Goal: Information Seeking & Learning: Learn about a topic

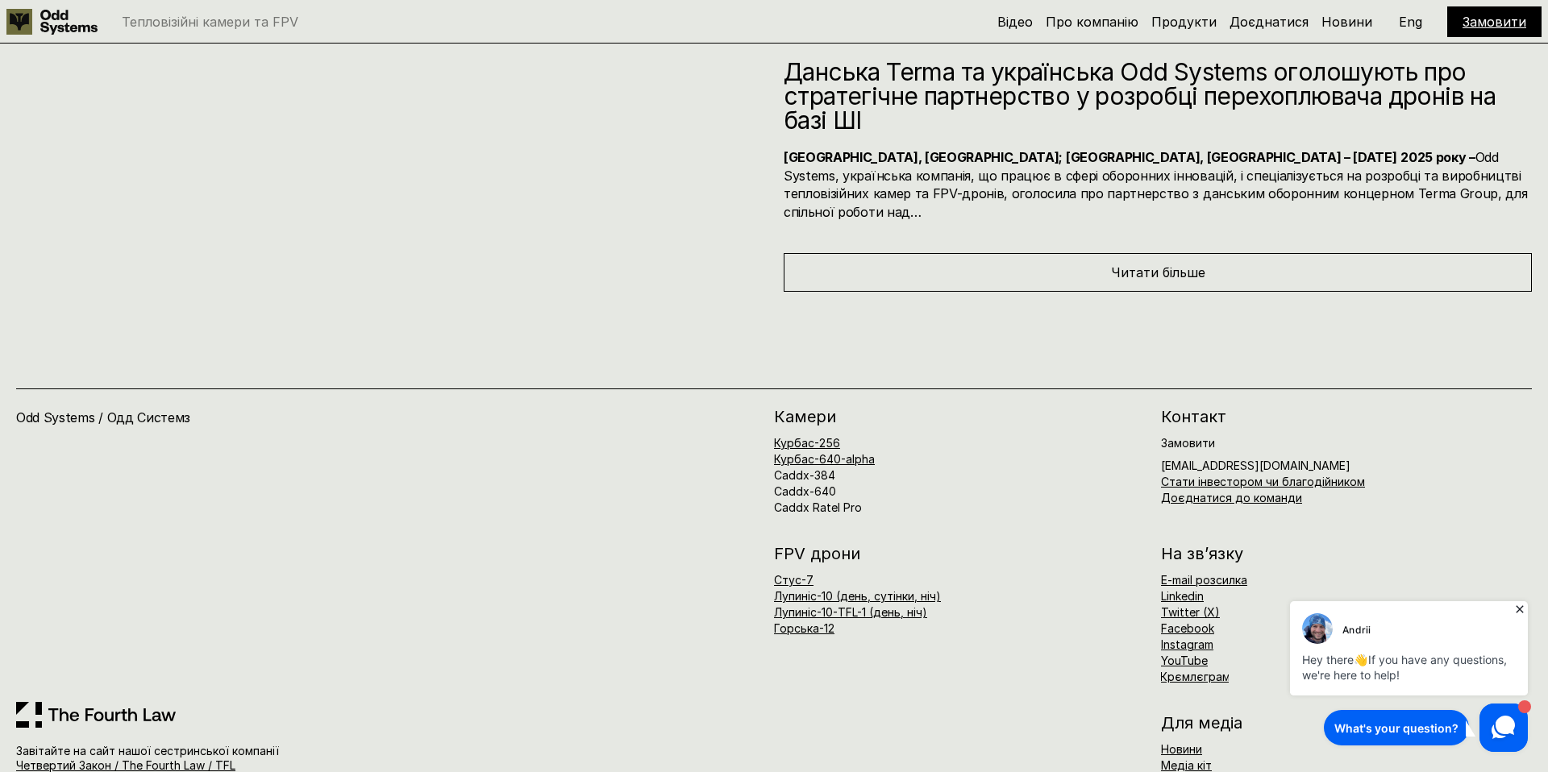
scroll to position [9161, 0]
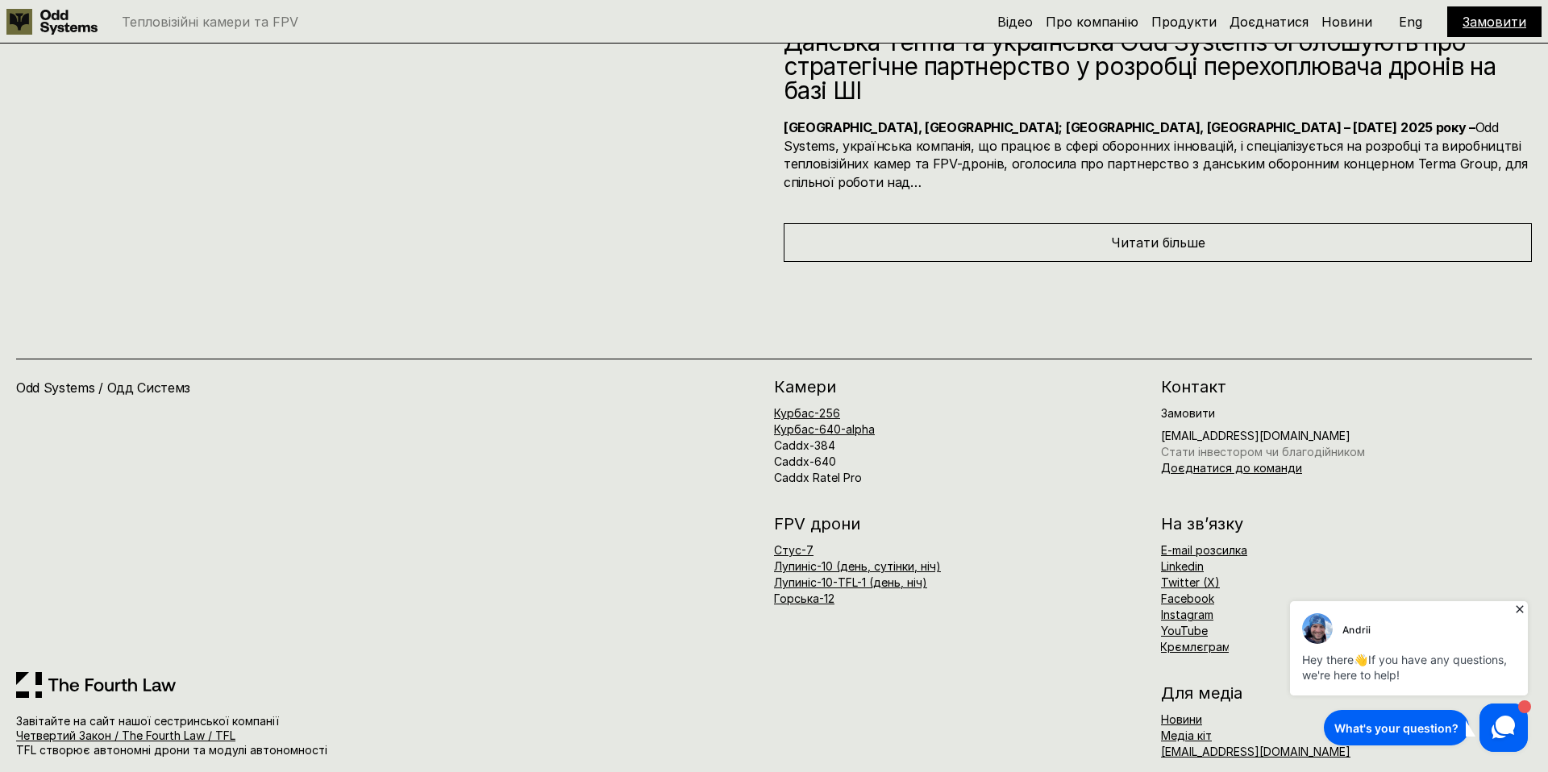
click at [1193, 445] on link "Стати інвестором чи благодійником" at bounding box center [1263, 452] width 204 height 14
click at [174, 729] on link "Четвертий Закон / The Fourth Law / TFL" at bounding box center [125, 736] width 219 height 14
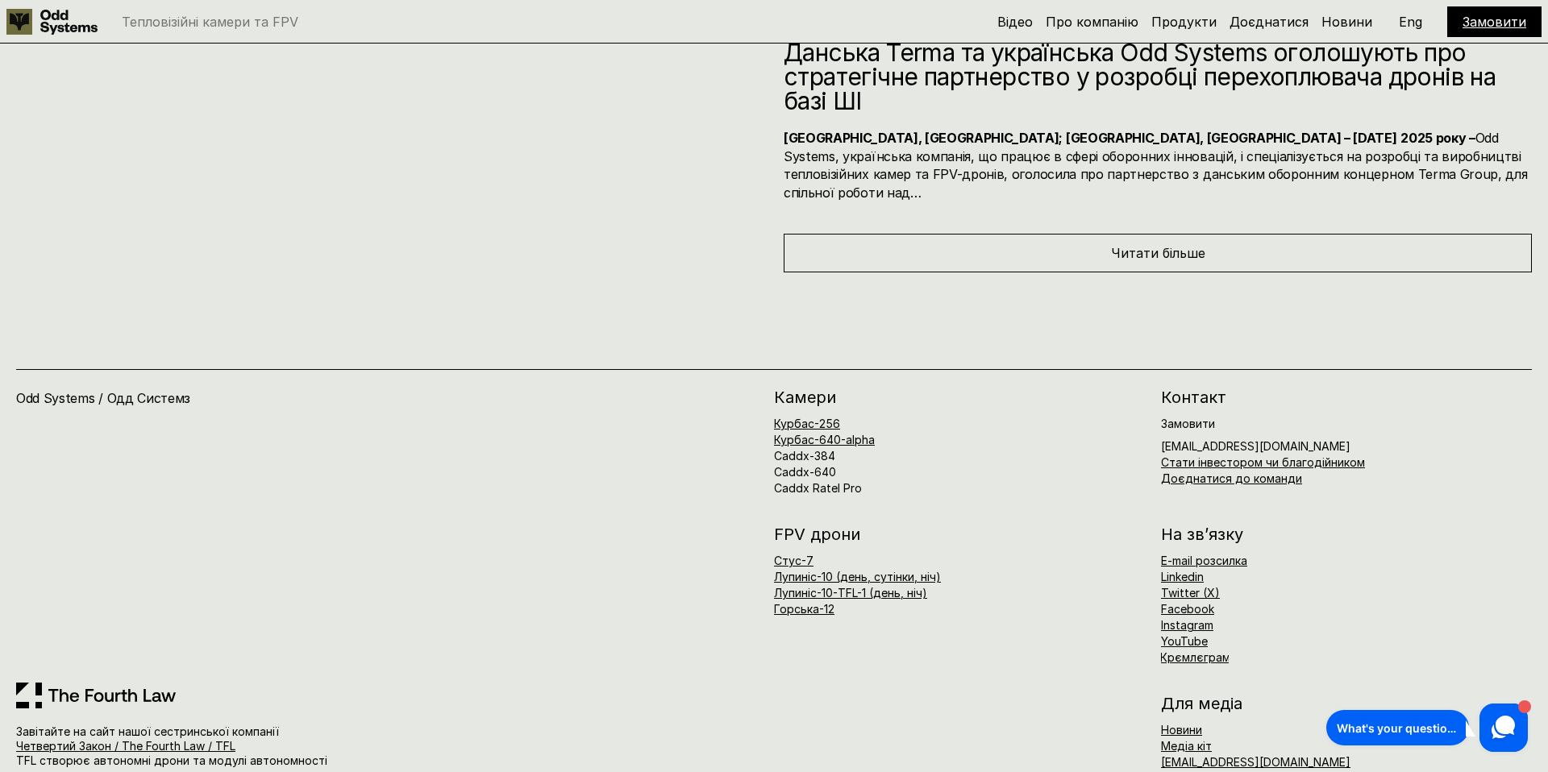
scroll to position [9161, 0]
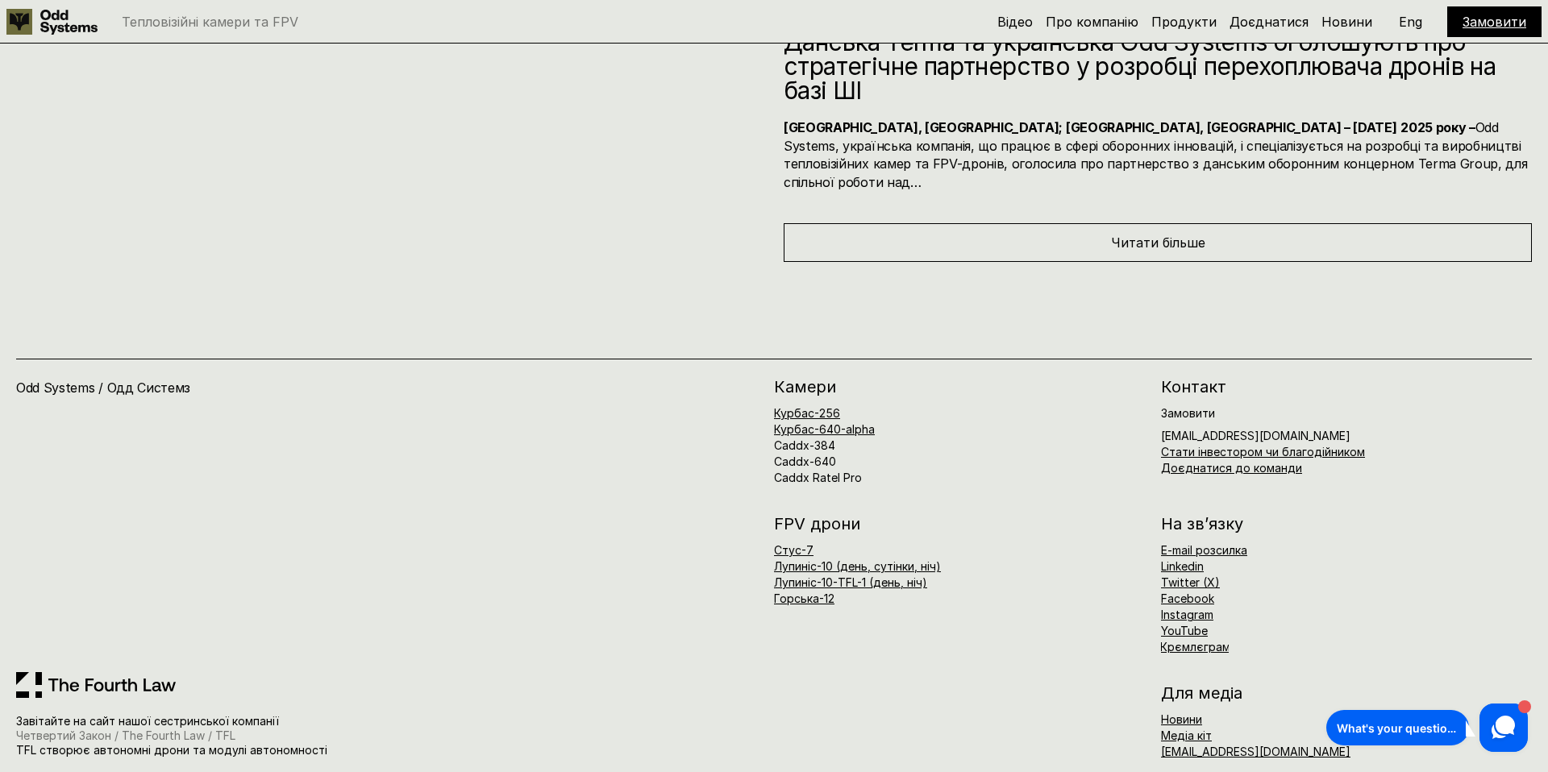
click at [202, 729] on link "Четвертий Закон / The Fourth Law / TFL" at bounding box center [125, 736] width 219 height 14
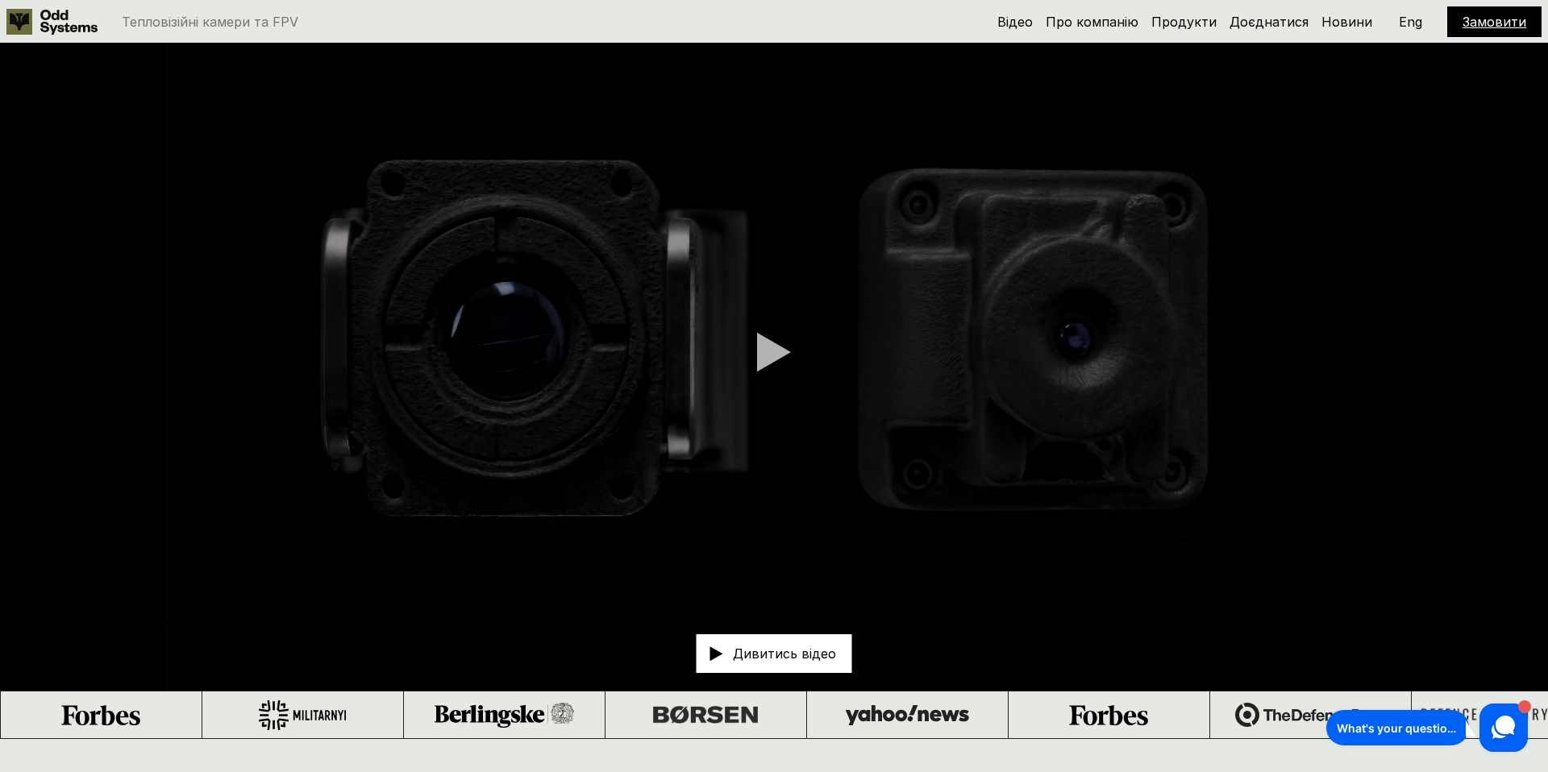
scroll to position [0, 0]
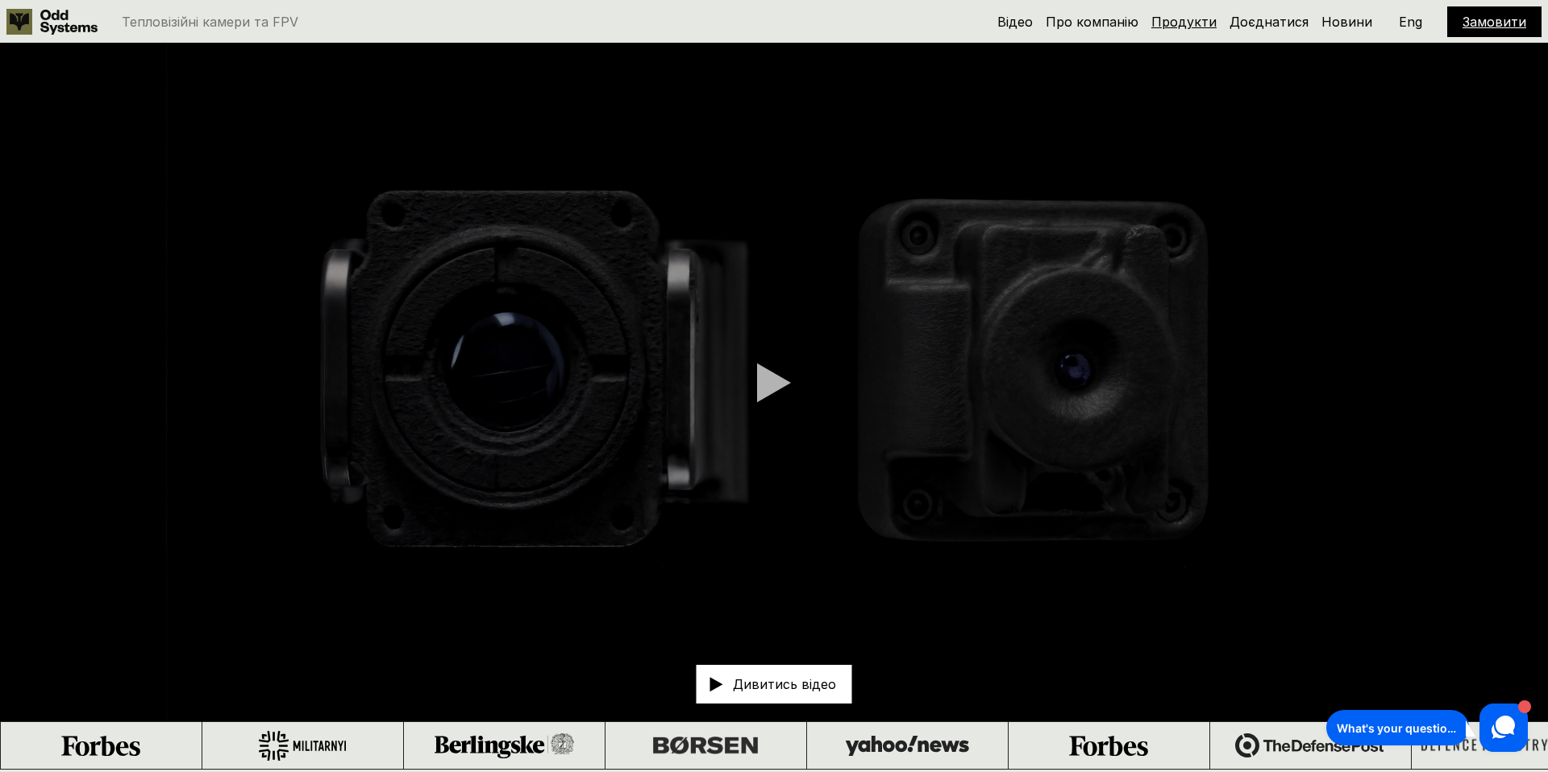
click at [1199, 25] on link "Продукти" at bounding box center [1183, 22] width 65 height 16
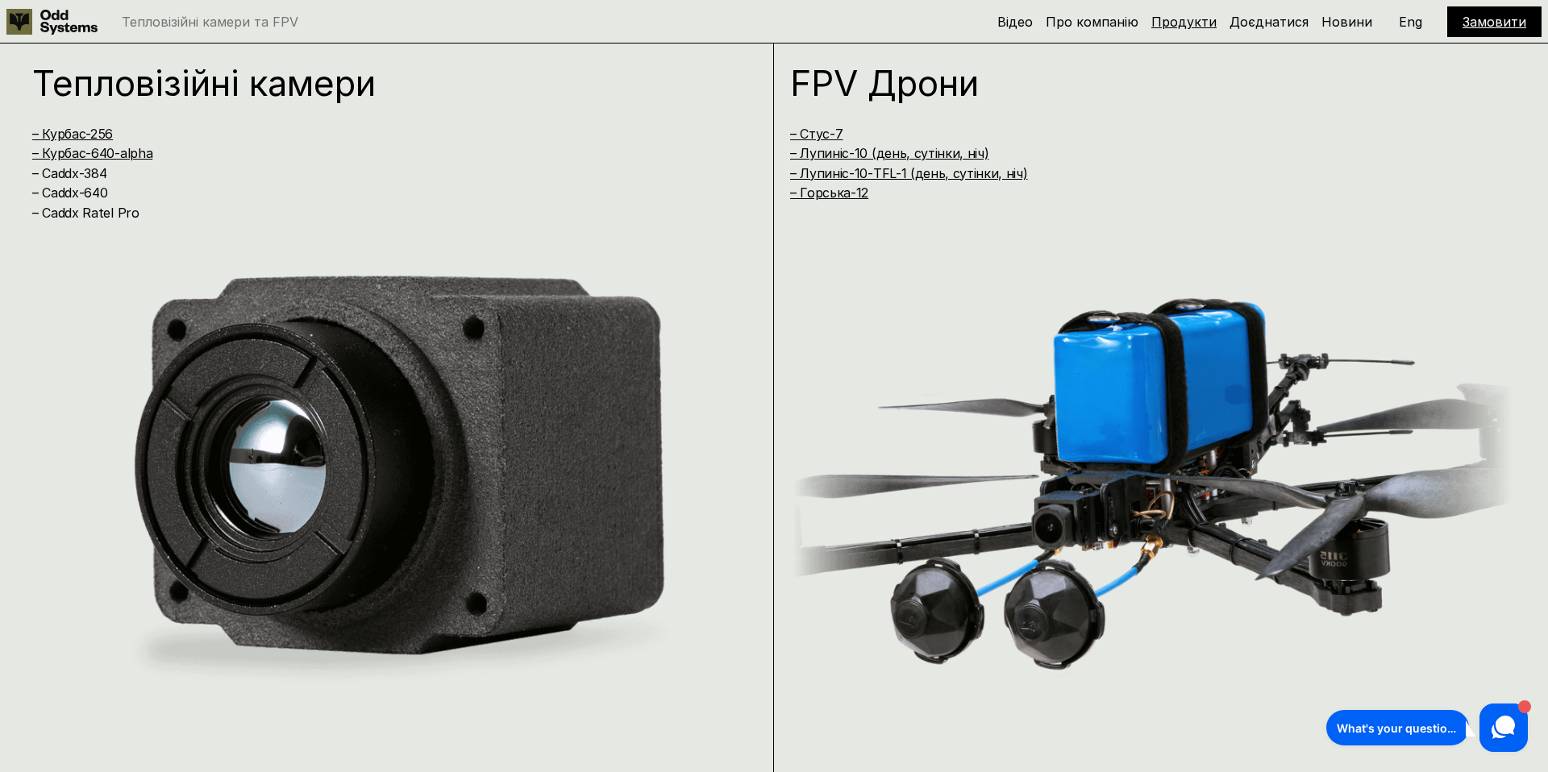
scroll to position [1542, 0]
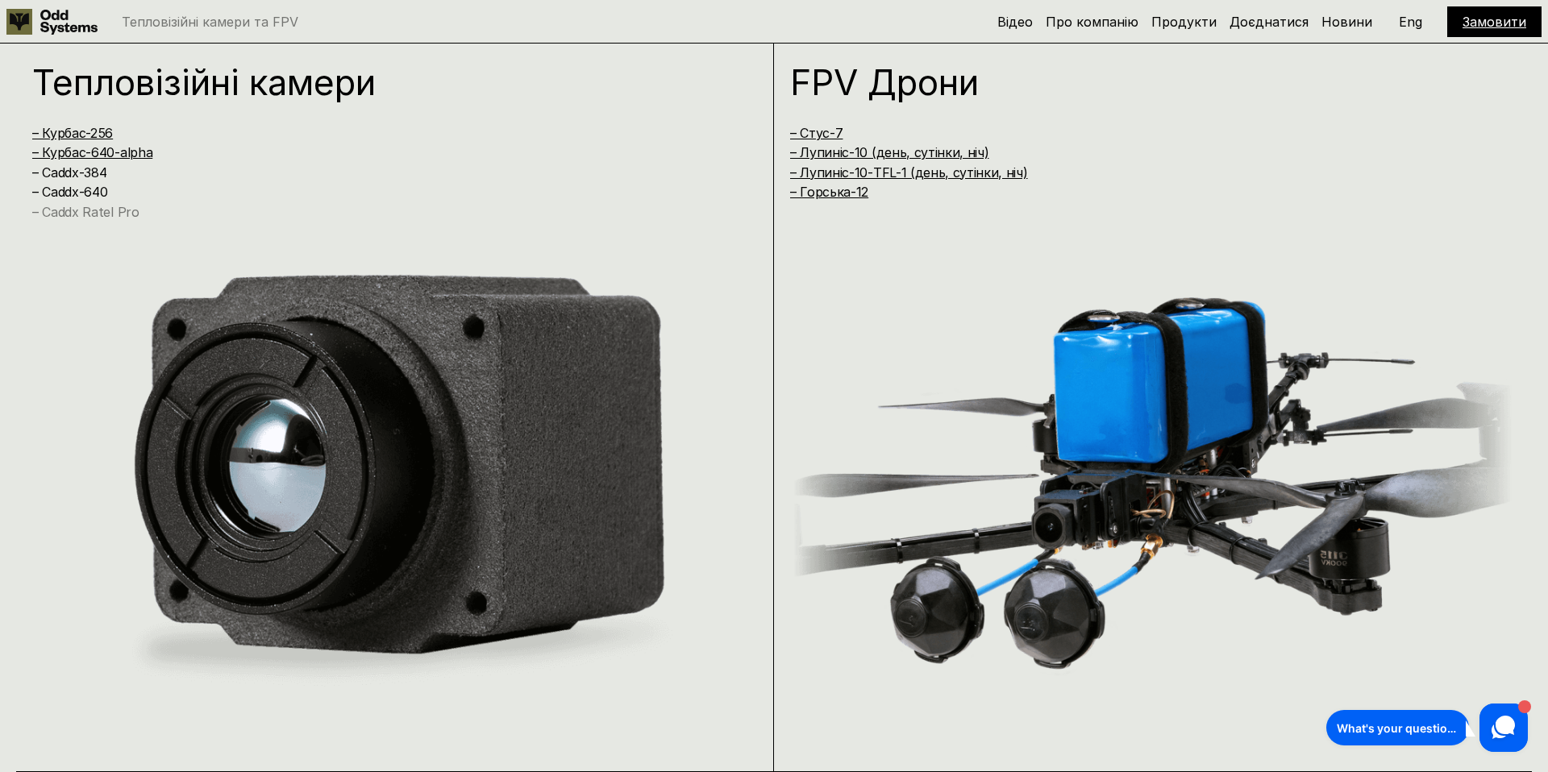
click at [94, 215] on link "– Caddx Ratel Pro" at bounding box center [85, 212] width 107 height 16
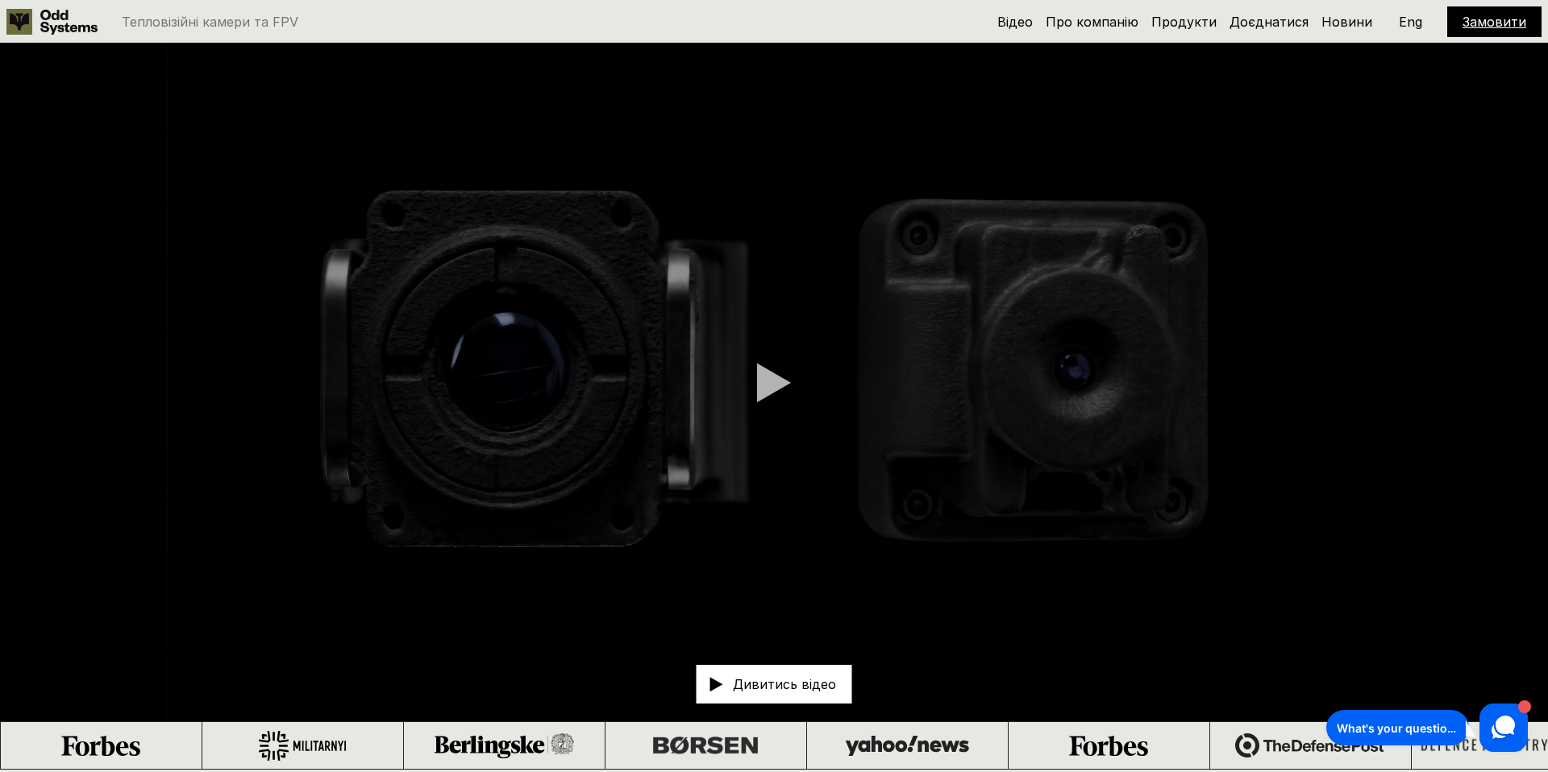
scroll to position [6, 0]
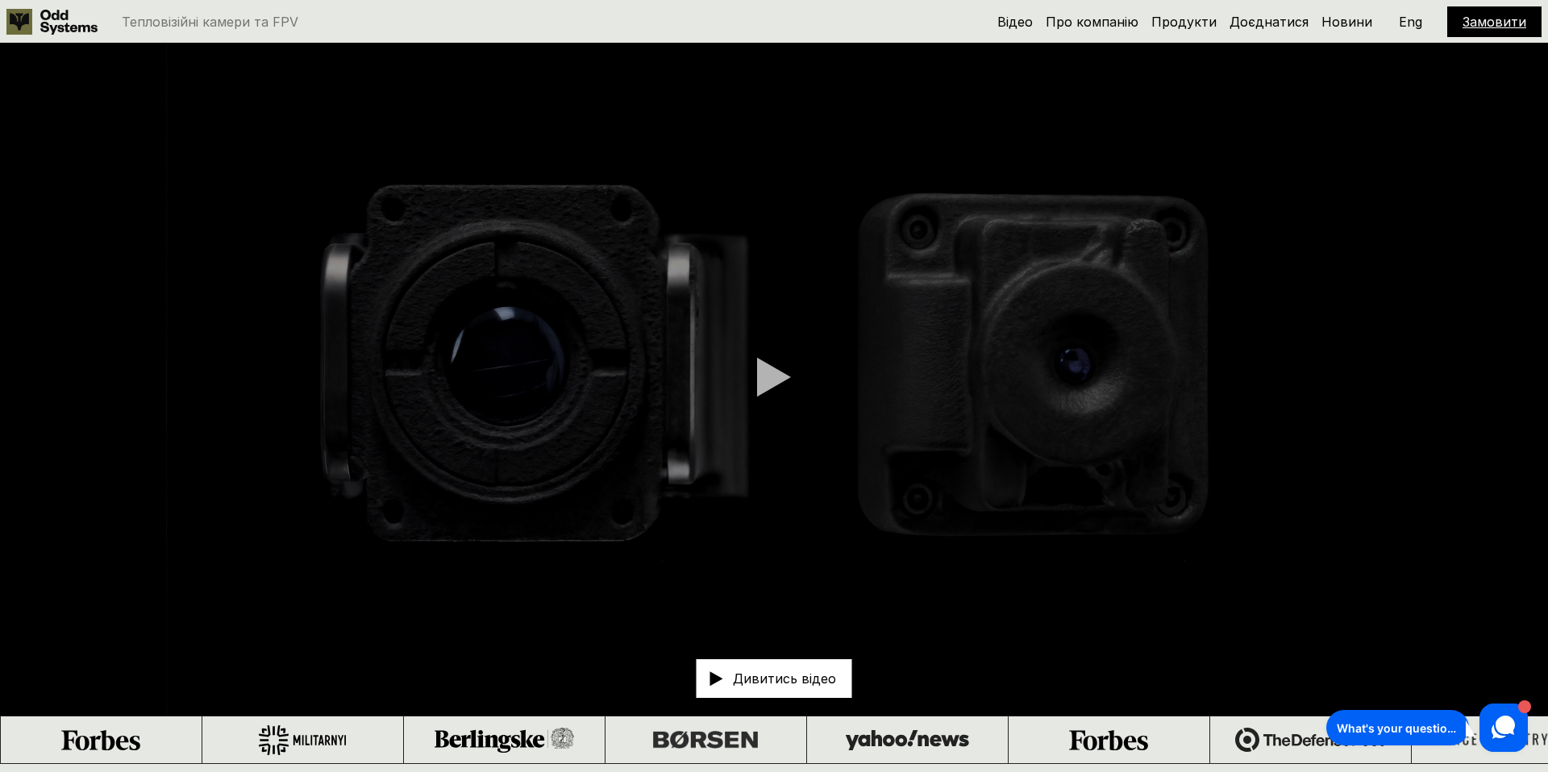
scroll to position [1542, 0]
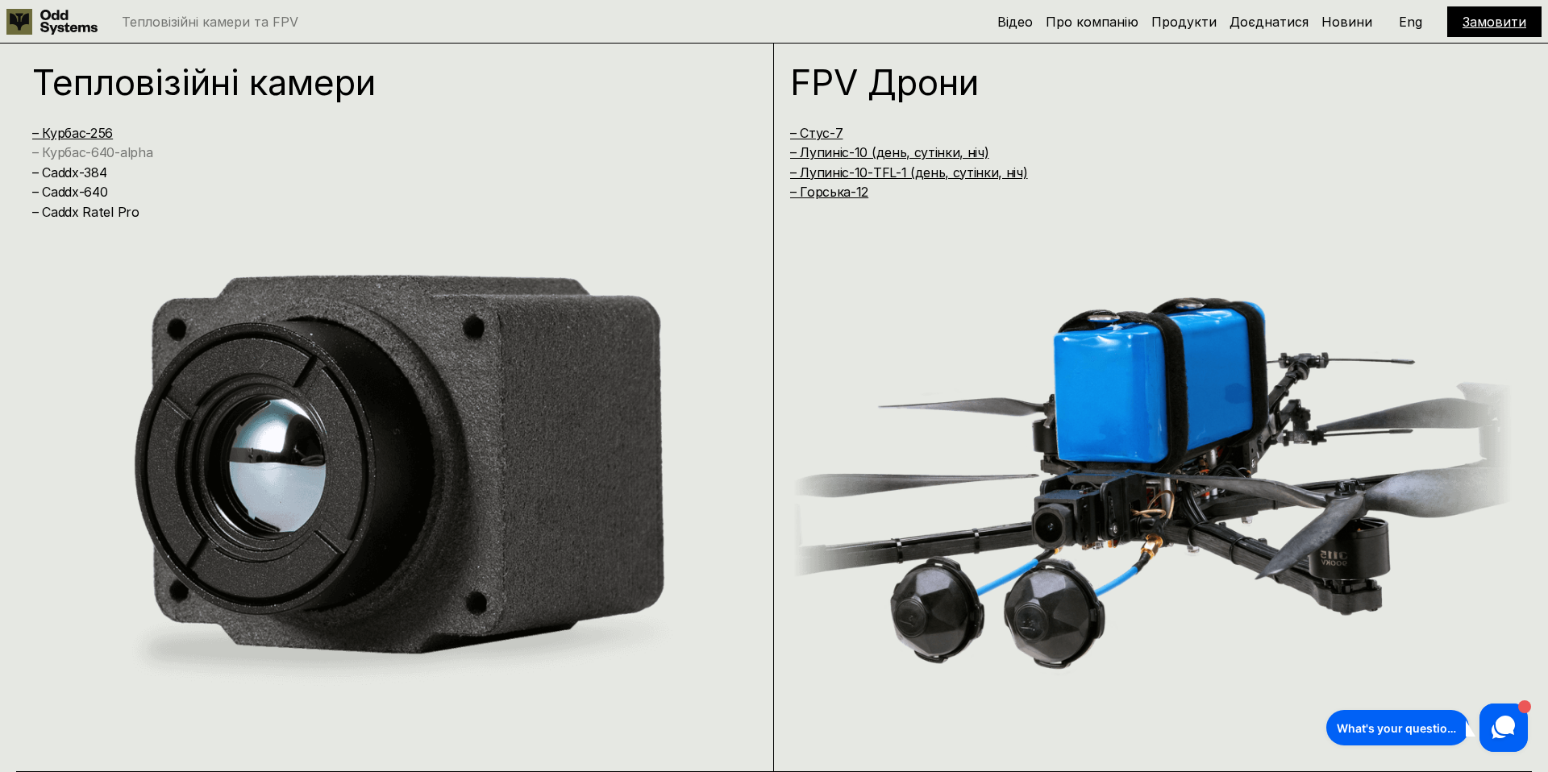
click at [96, 156] on link "– Курбас-640-alpha" at bounding box center [92, 152] width 120 height 16
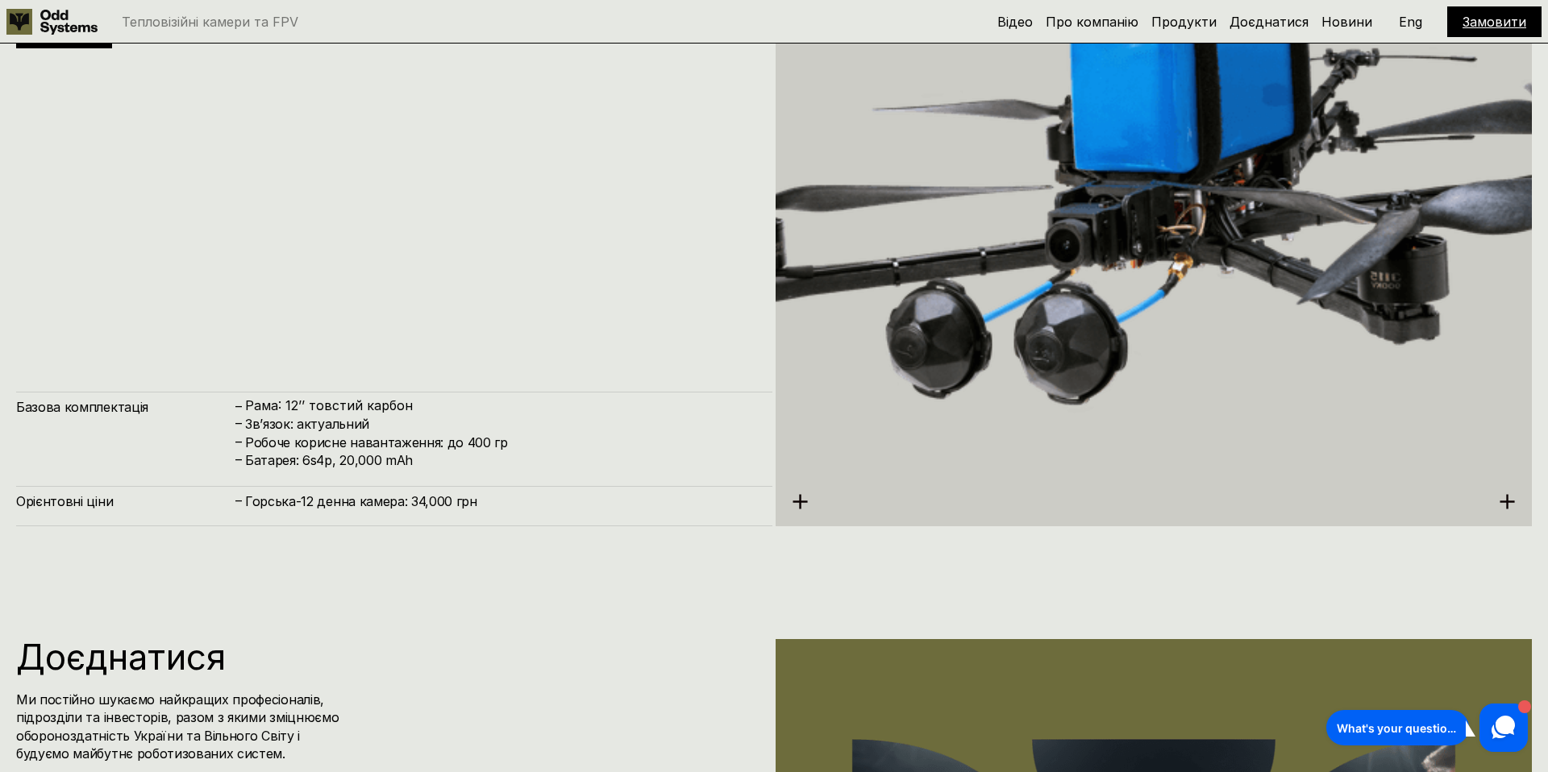
scroll to position [7791, 0]
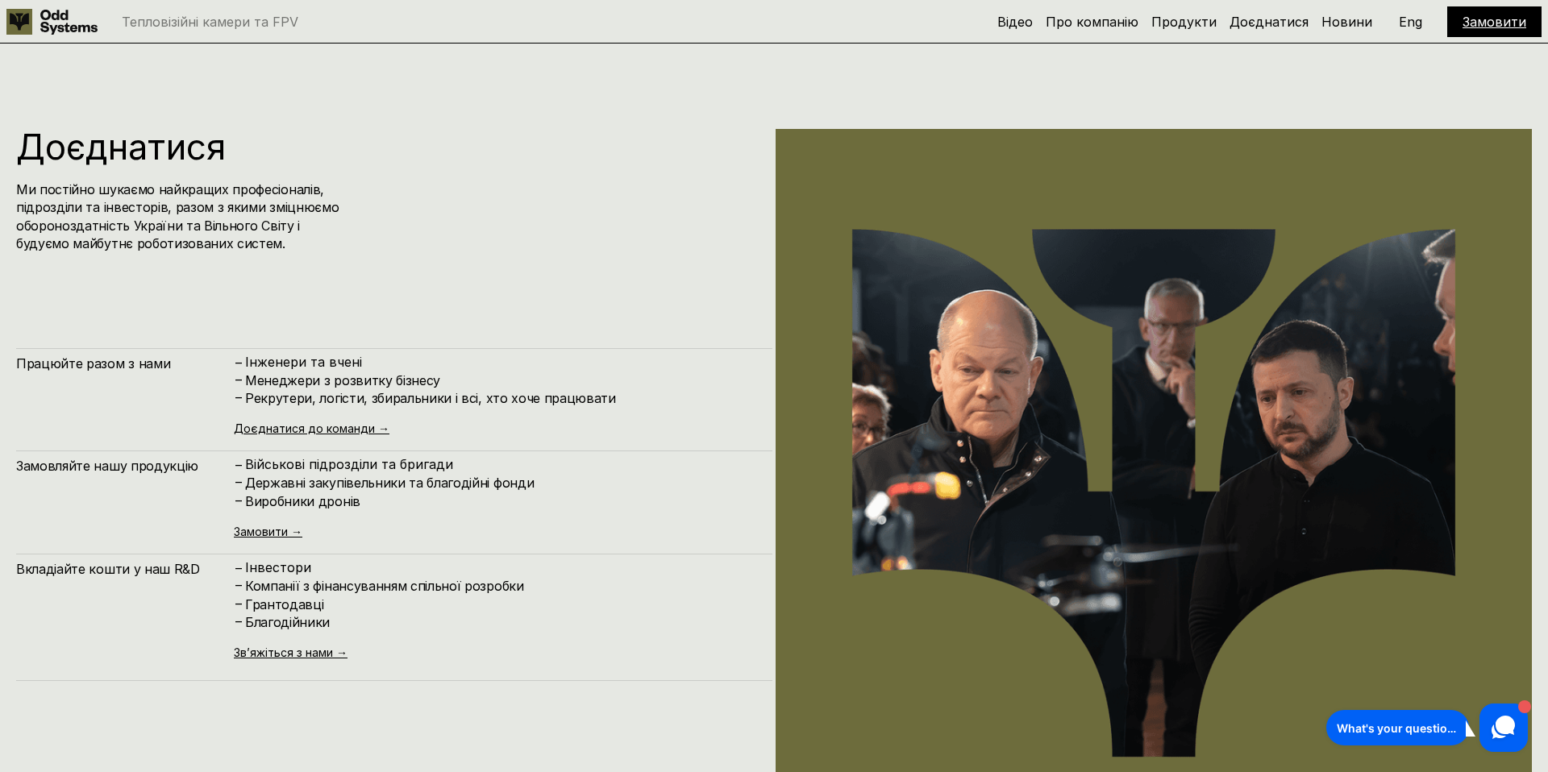
scroll to position [7597, 0]
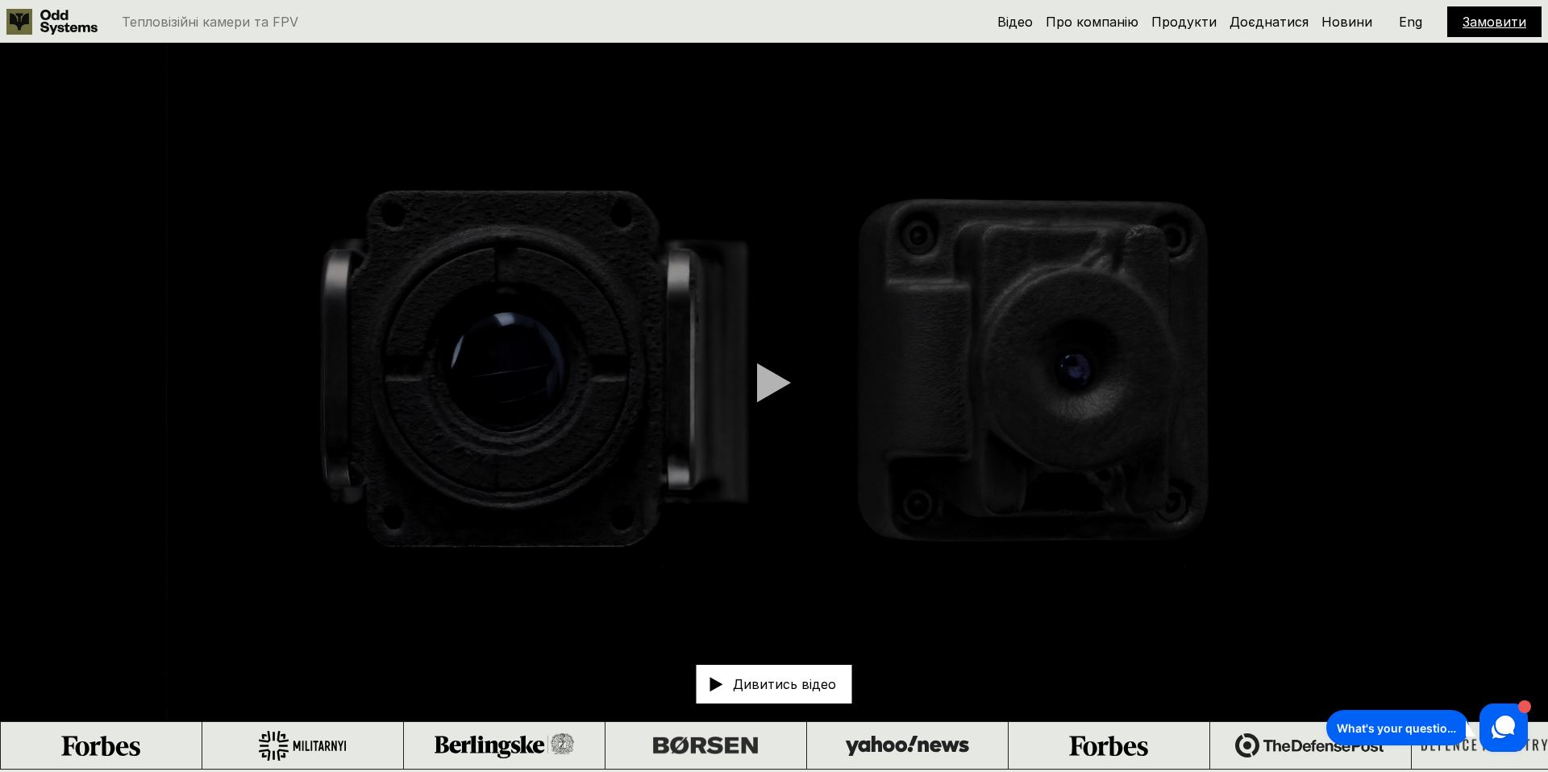
scroll to position [1037, 0]
